Goal: Check status

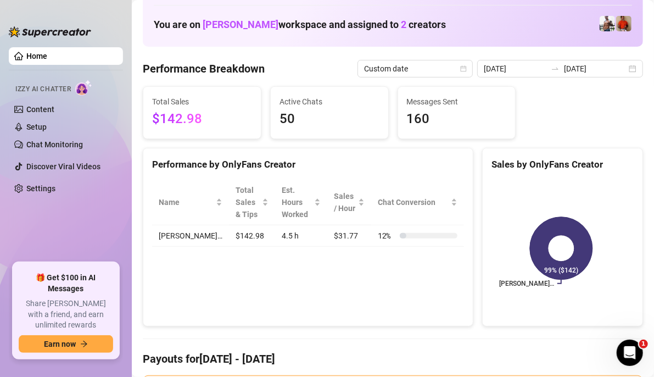
scroll to position [55, 0]
click at [620, 69] on div "2025-09-17 2025-09-17" at bounding box center [560, 68] width 166 height 18
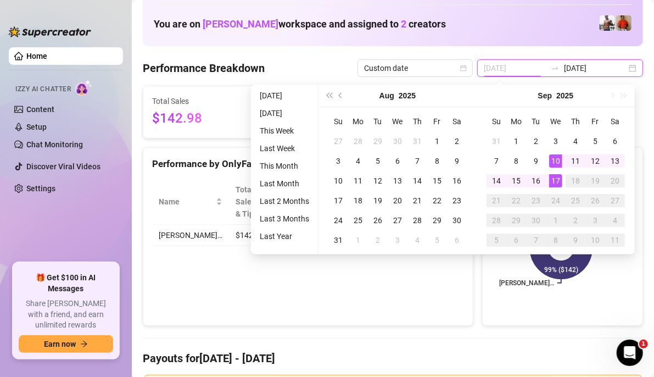
type input "2025-09-17"
click at [556, 181] on div "17" at bounding box center [555, 180] width 13 height 13
